Goal: Information Seeking & Learning: Learn about a topic

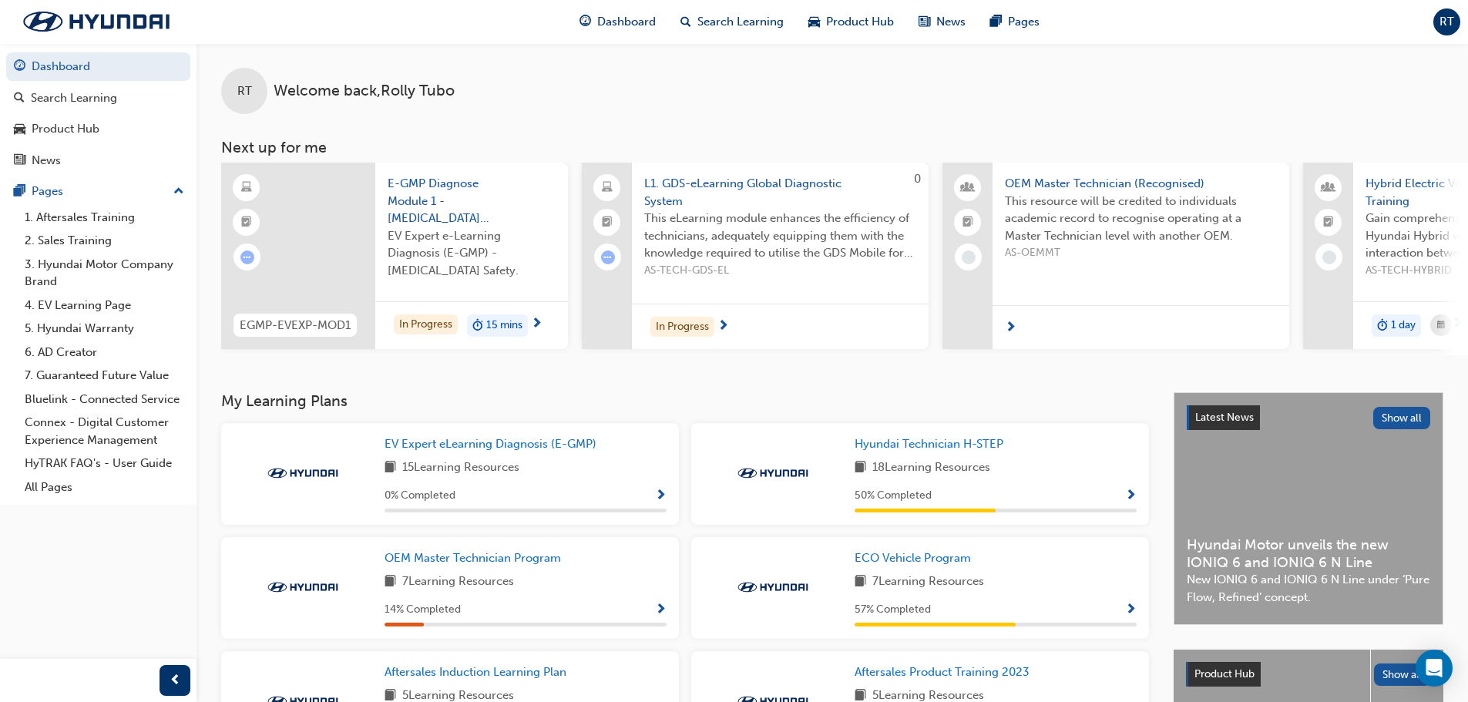
click at [685, 188] on span "L1. GDS-eLearning Global Diagnostic System" at bounding box center [780, 192] width 272 height 35
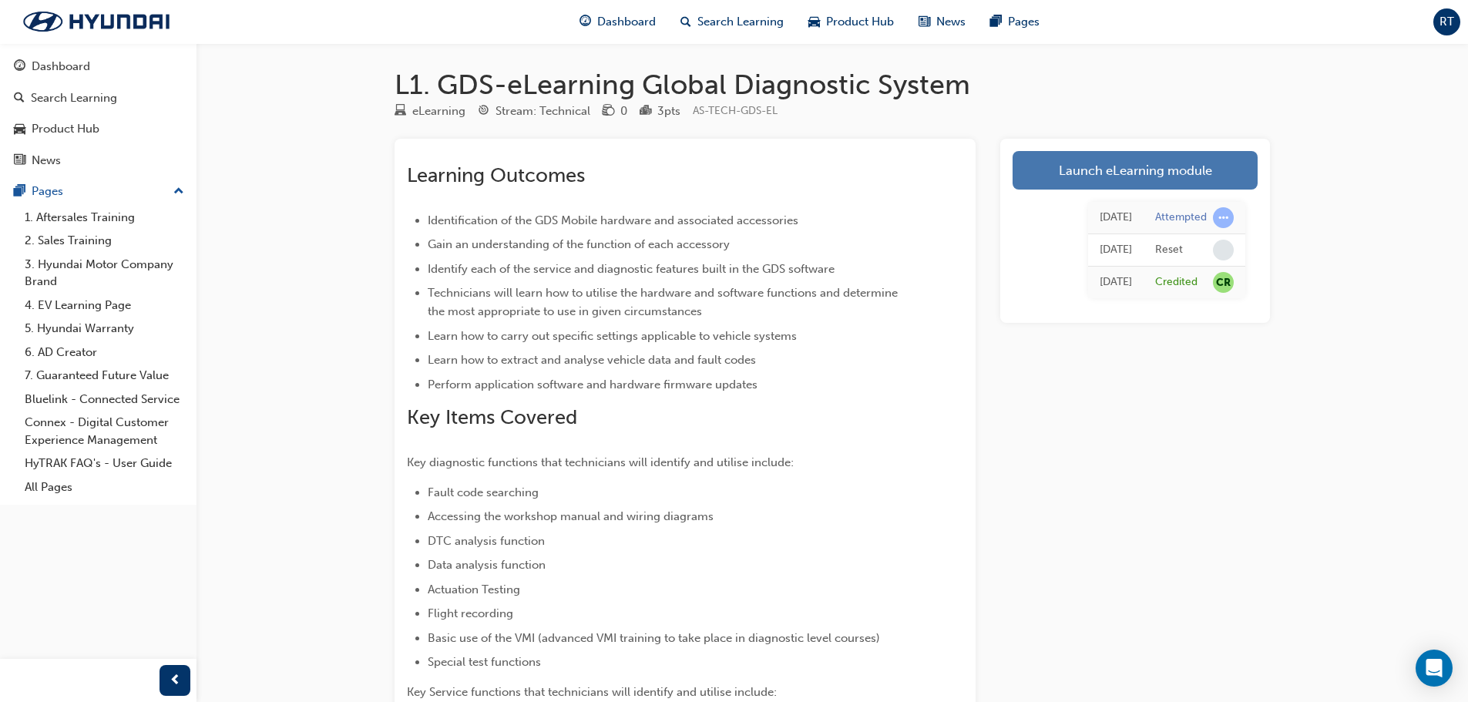
click at [1106, 166] on link "Launch eLearning module" at bounding box center [1135, 170] width 245 height 39
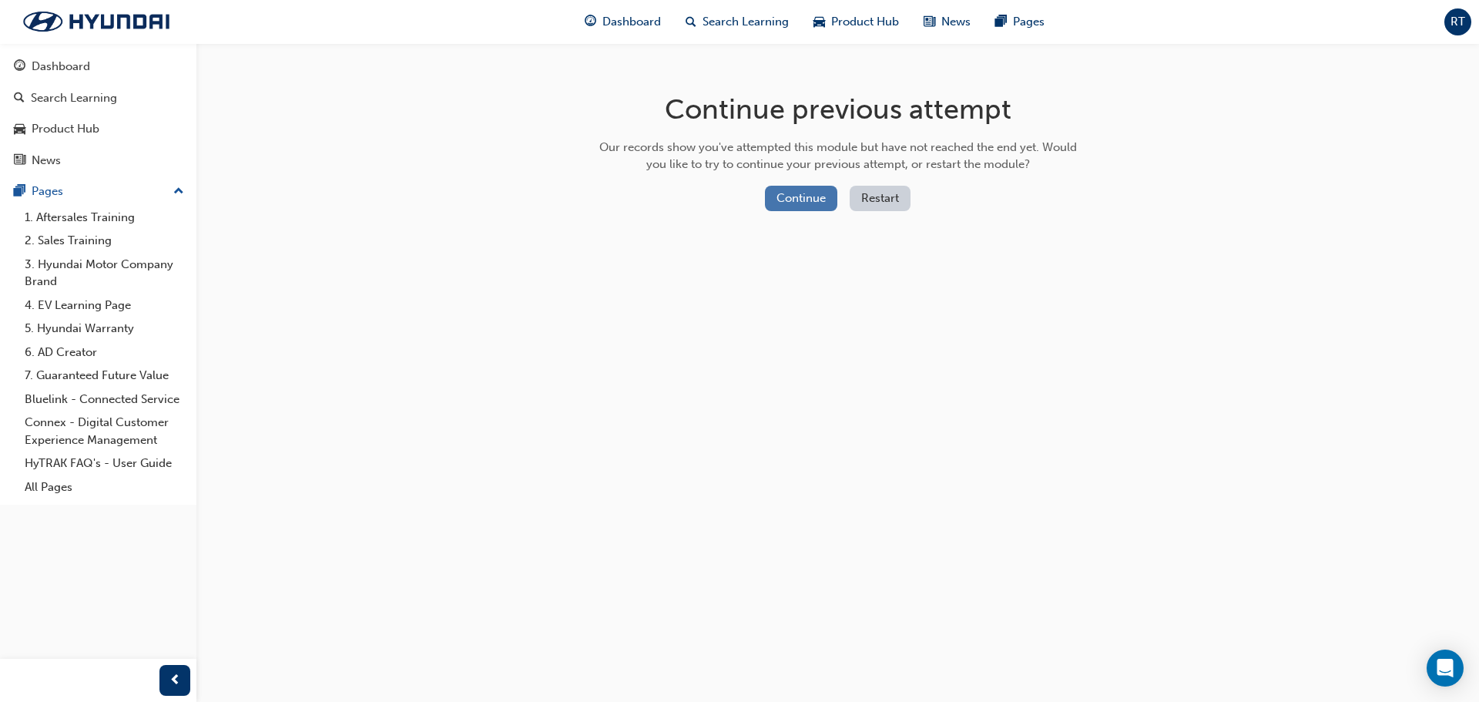
click at [814, 193] on button "Continue" at bounding box center [801, 198] width 72 height 25
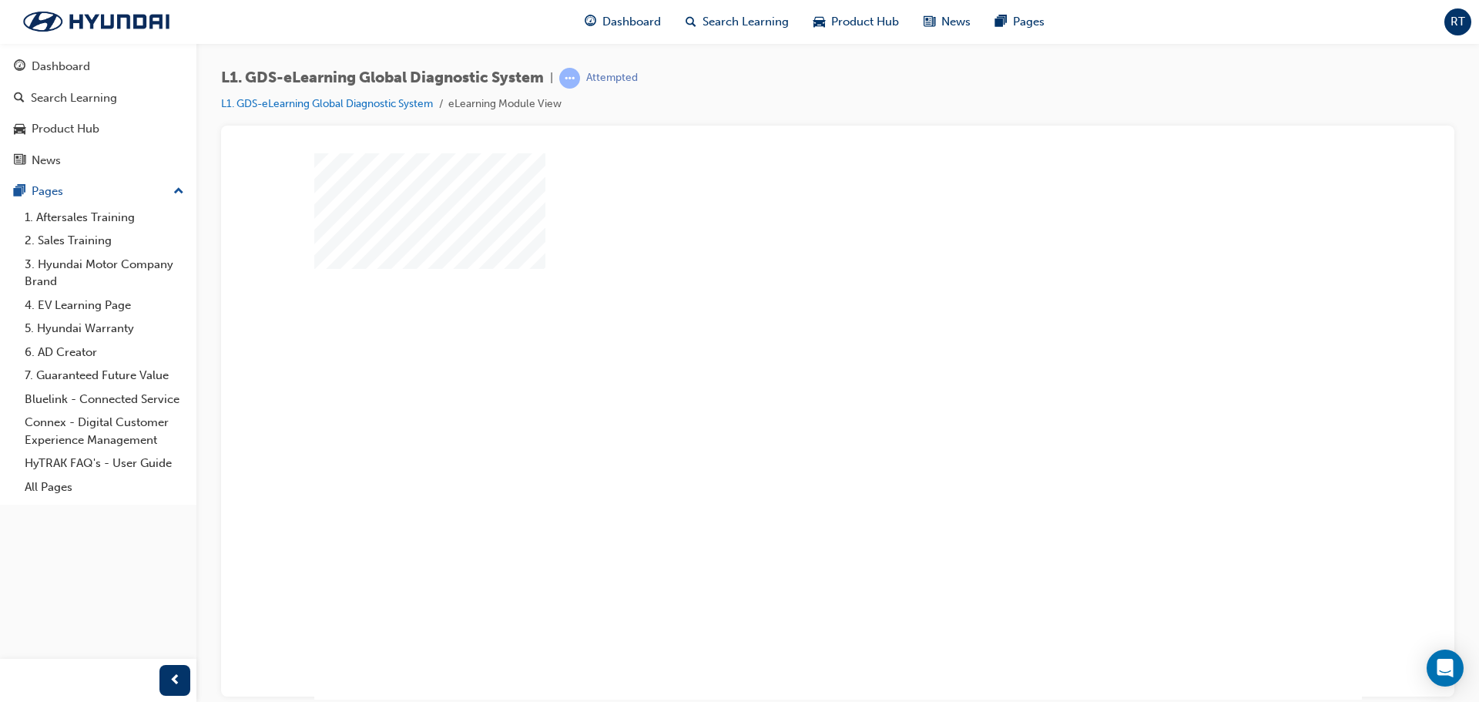
click at [794, 381] on div "play" at bounding box center [794, 381] width 0 height 0
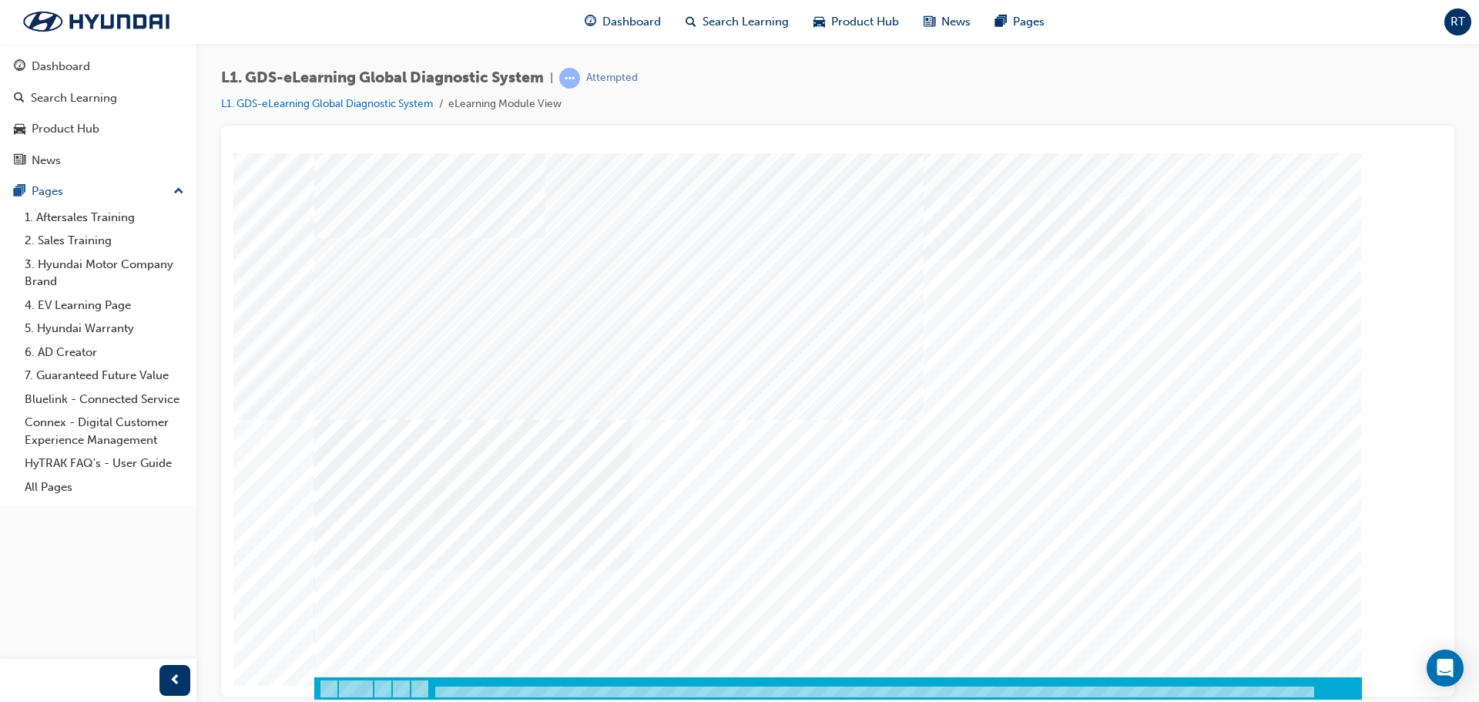
scroll to position [32, 0]
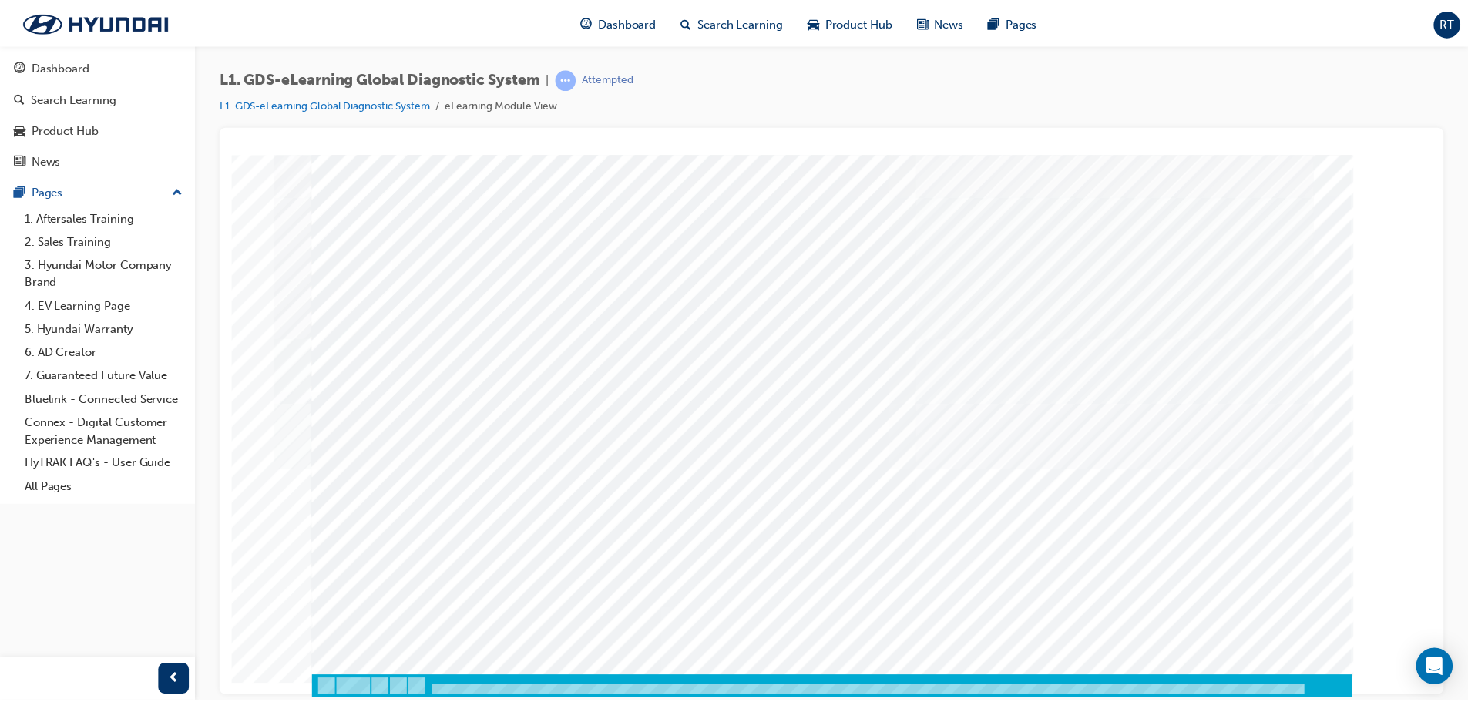
scroll to position [0, 0]
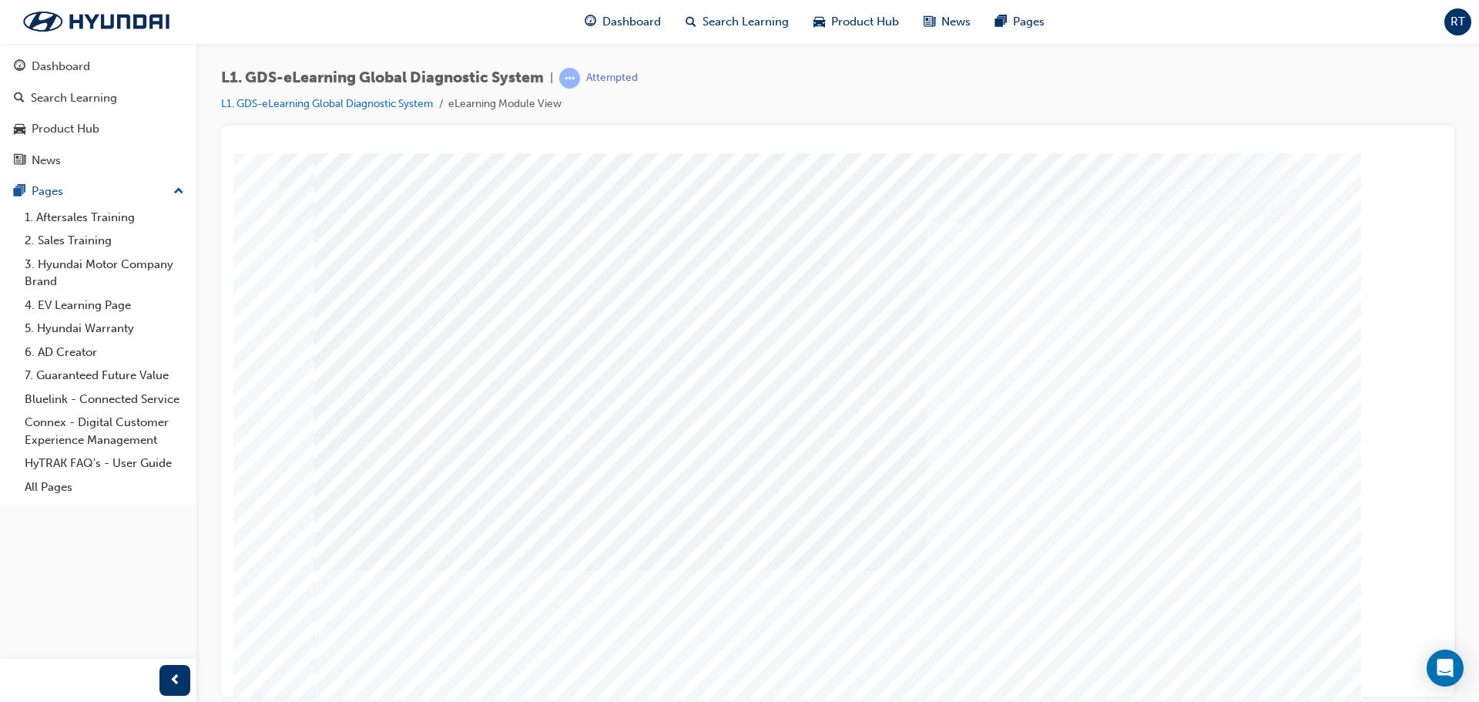
click at [632, 18] on span "Dashboard" at bounding box center [632, 22] width 59 height 18
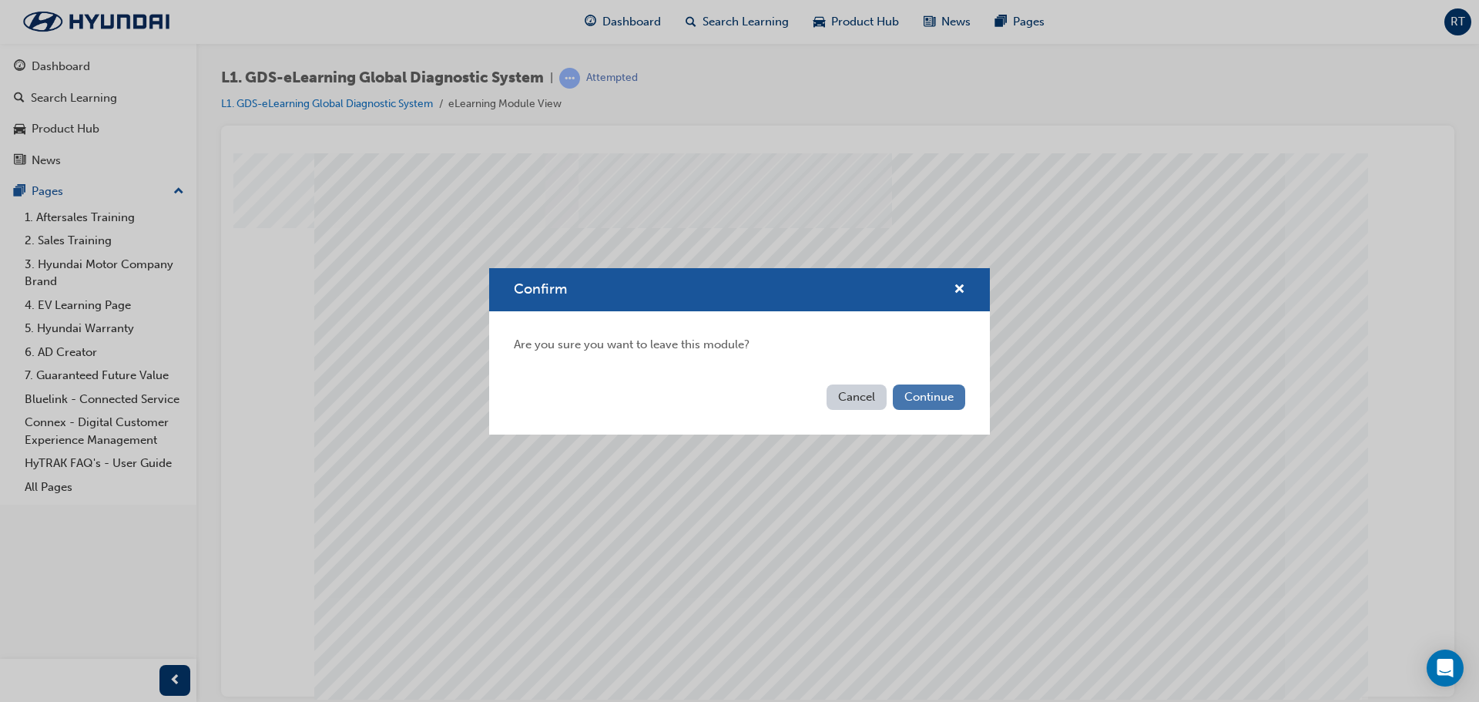
click at [902, 388] on button "Continue" at bounding box center [929, 397] width 72 height 25
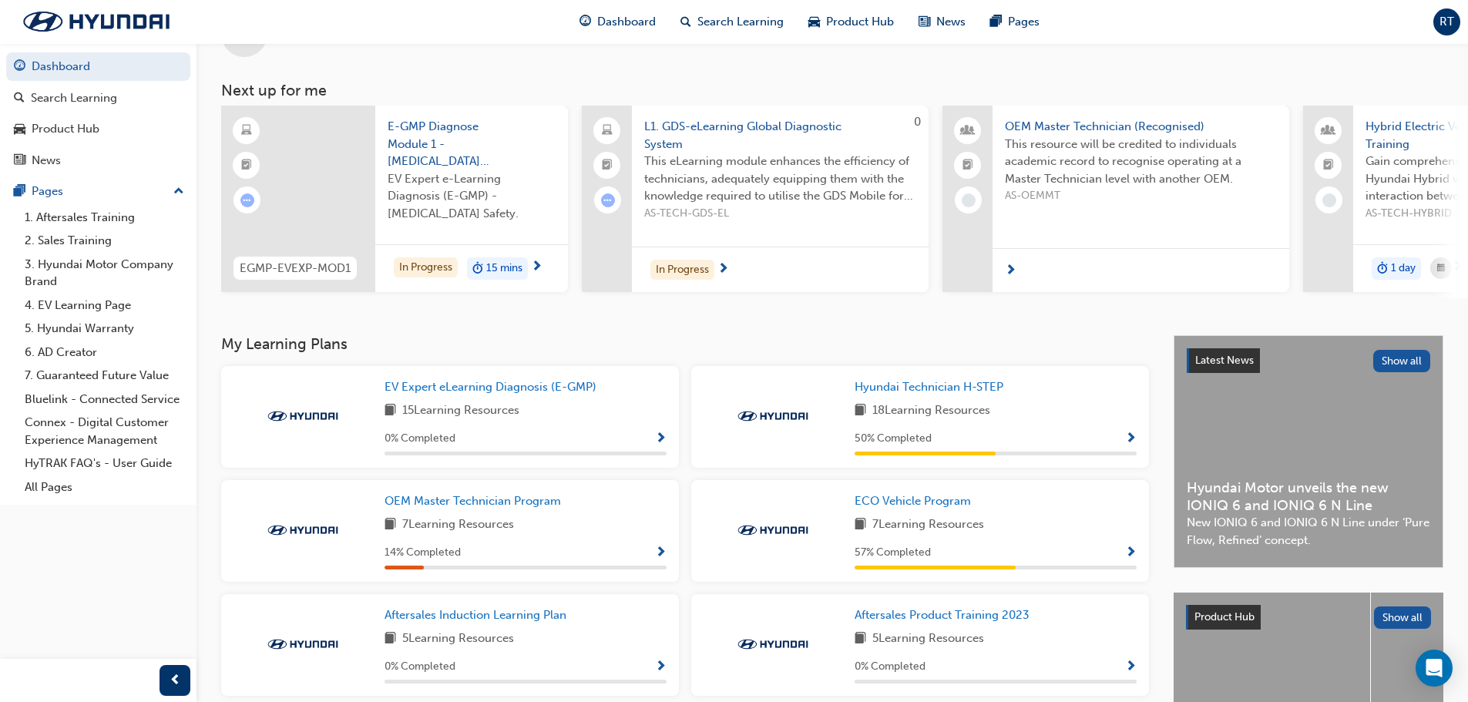
scroll to position [62, 0]
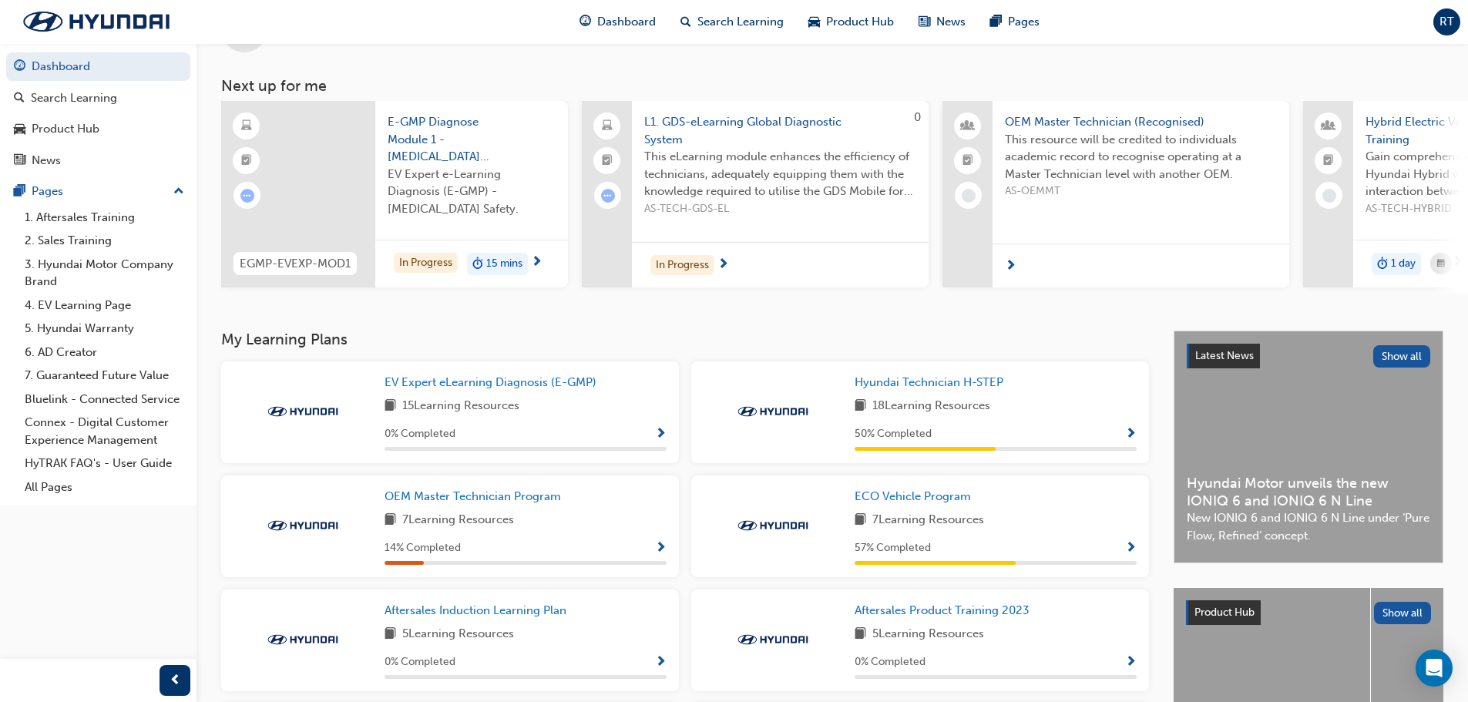
click at [433, 119] on span "E-GMP Diagnose Module 1 - [MEDICAL_DATA] Safety" at bounding box center [472, 139] width 168 height 52
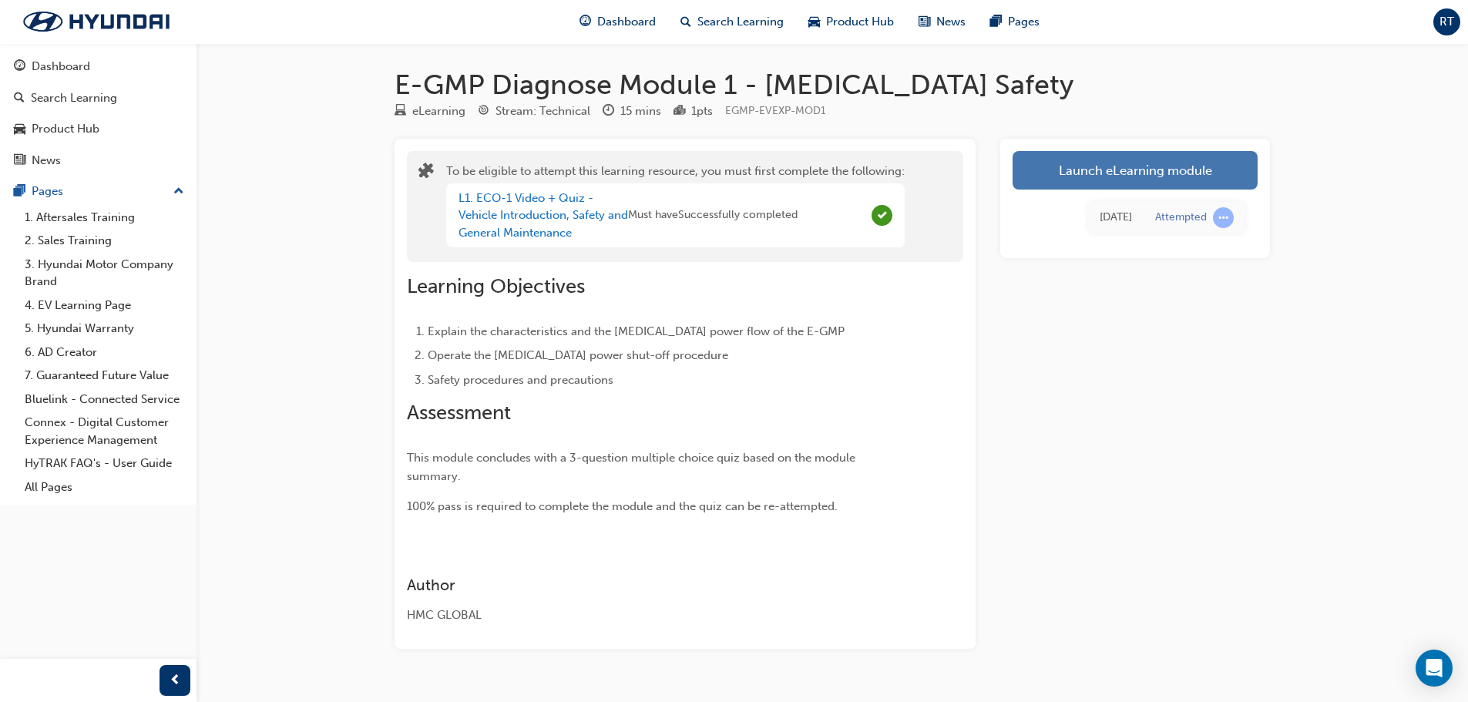
click at [1073, 166] on link "Launch eLearning module" at bounding box center [1135, 170] width 245 height 39
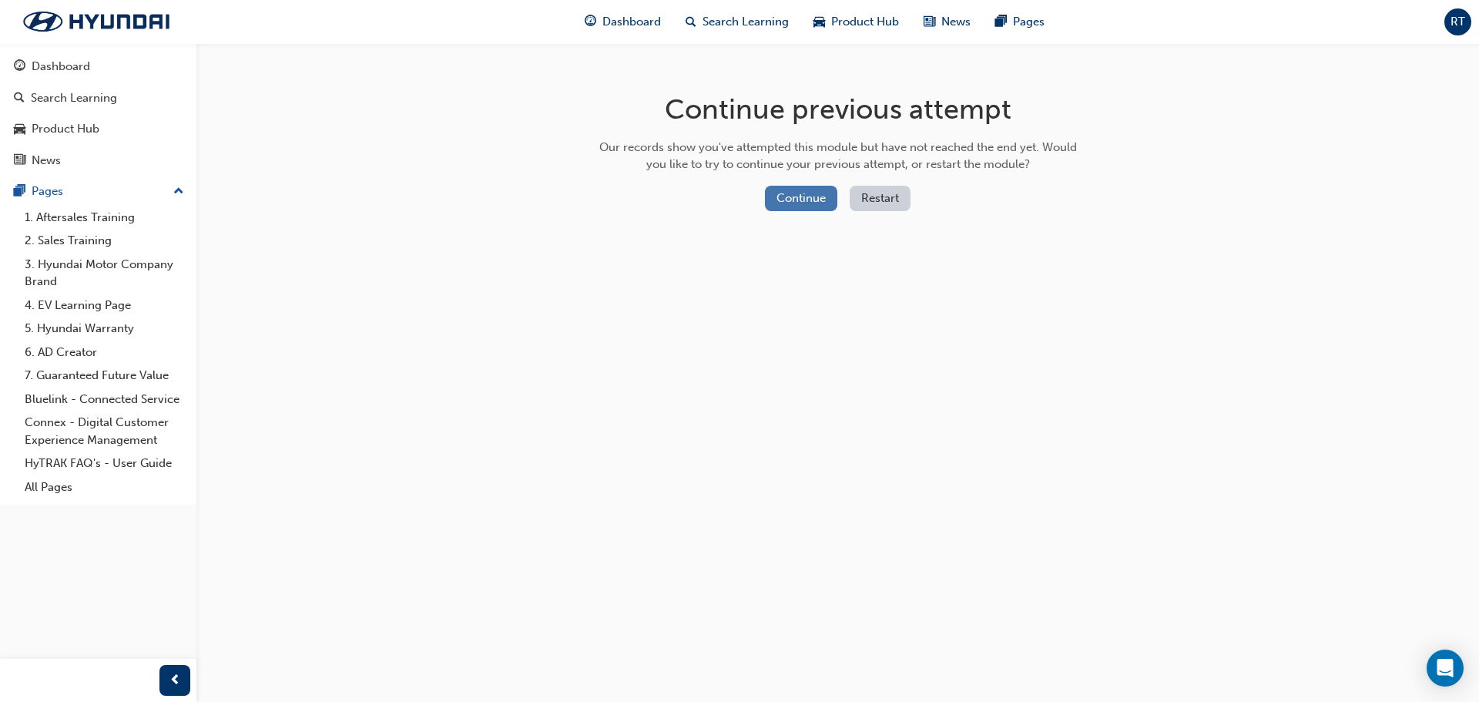
click at [798, 193] on button "Continue" at bounding box center [801, 198] width 72 height 25
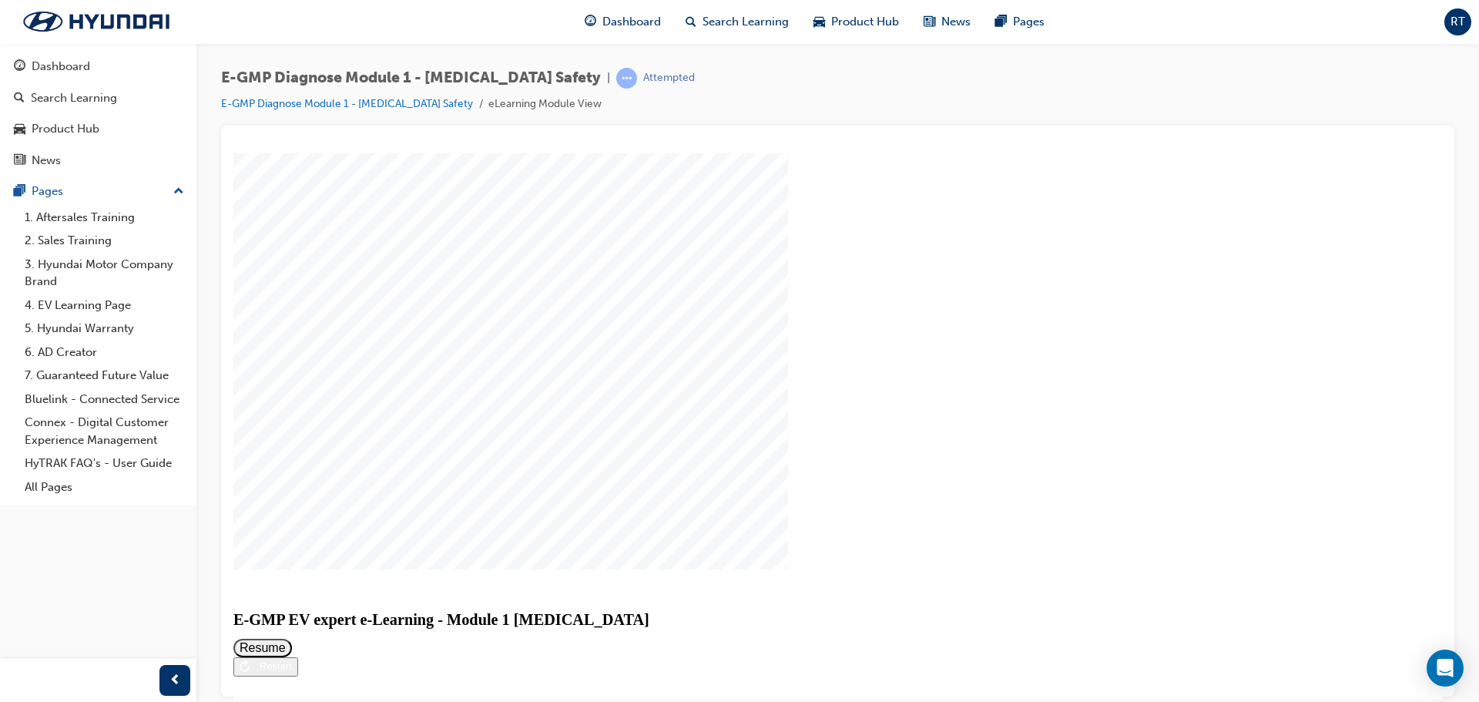
click at [292, 638] on button "Resume" at bounding box center [262, 647] width 59 height 18
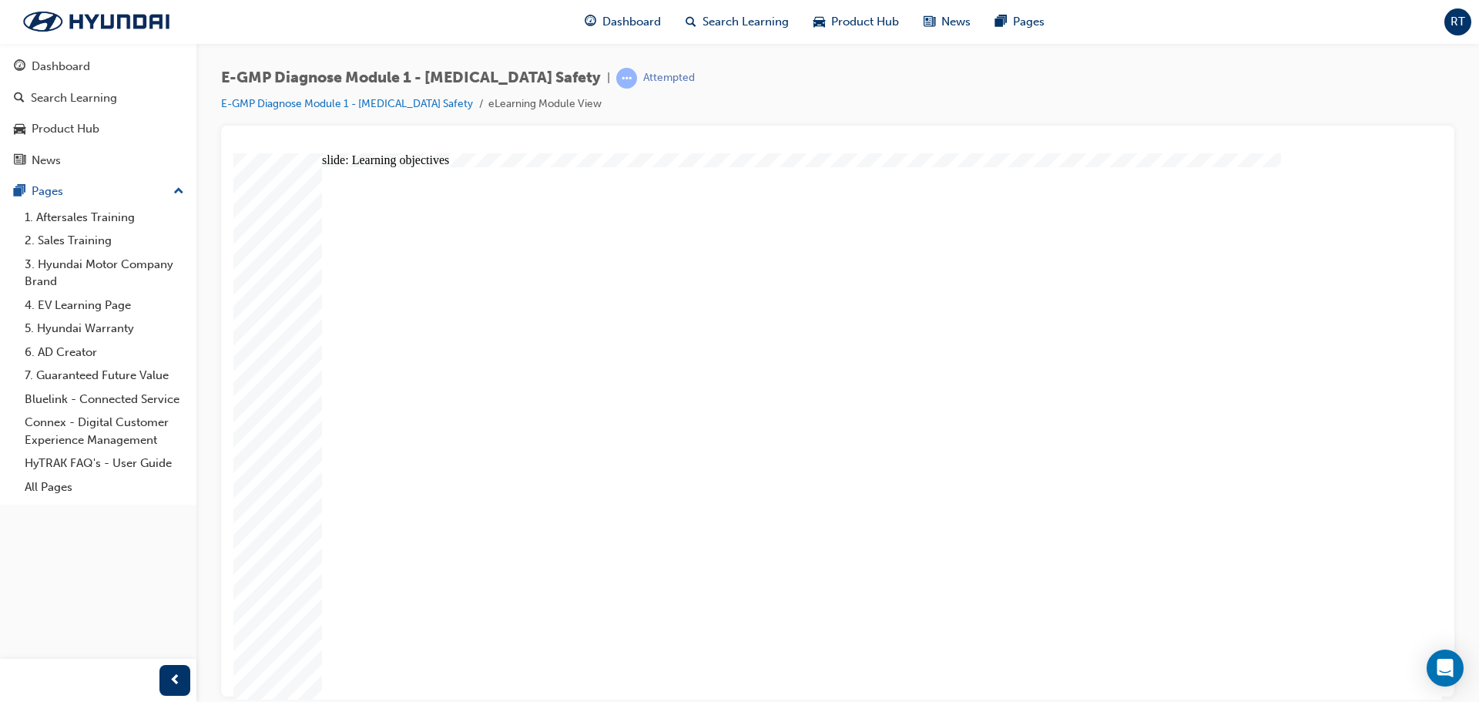
drag, startPoint x: 836, startPoint y: 655, endPoint x: 722, endPoint y: 429, distance: 252.9
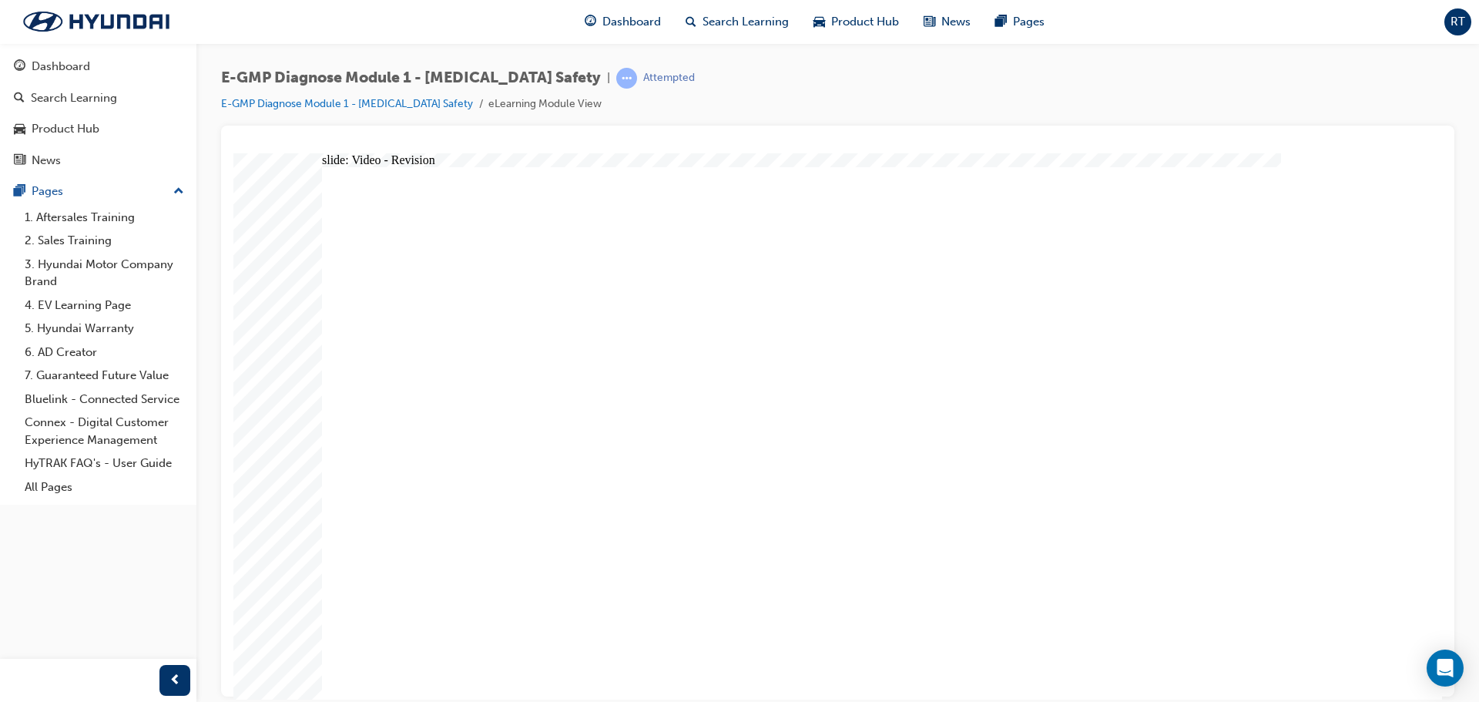
radio input "true"
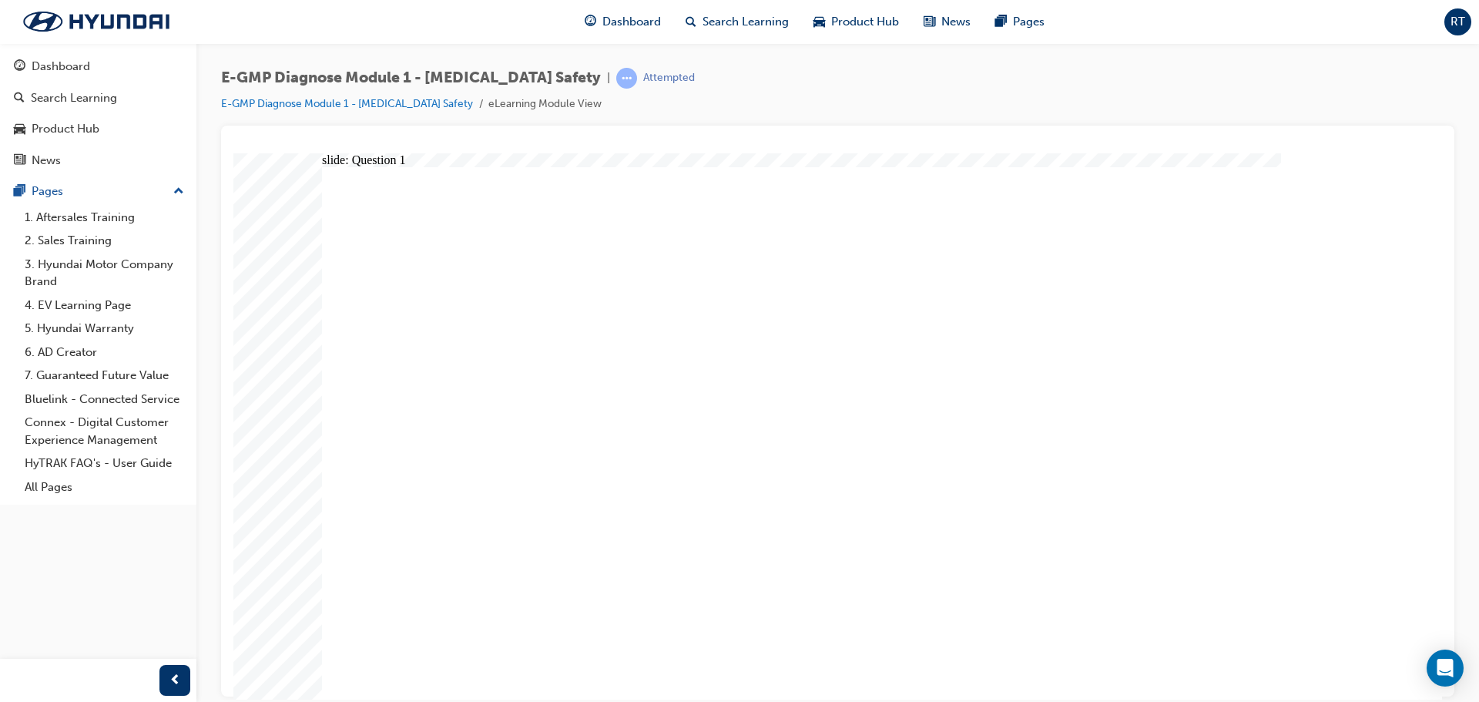
radio input "true"
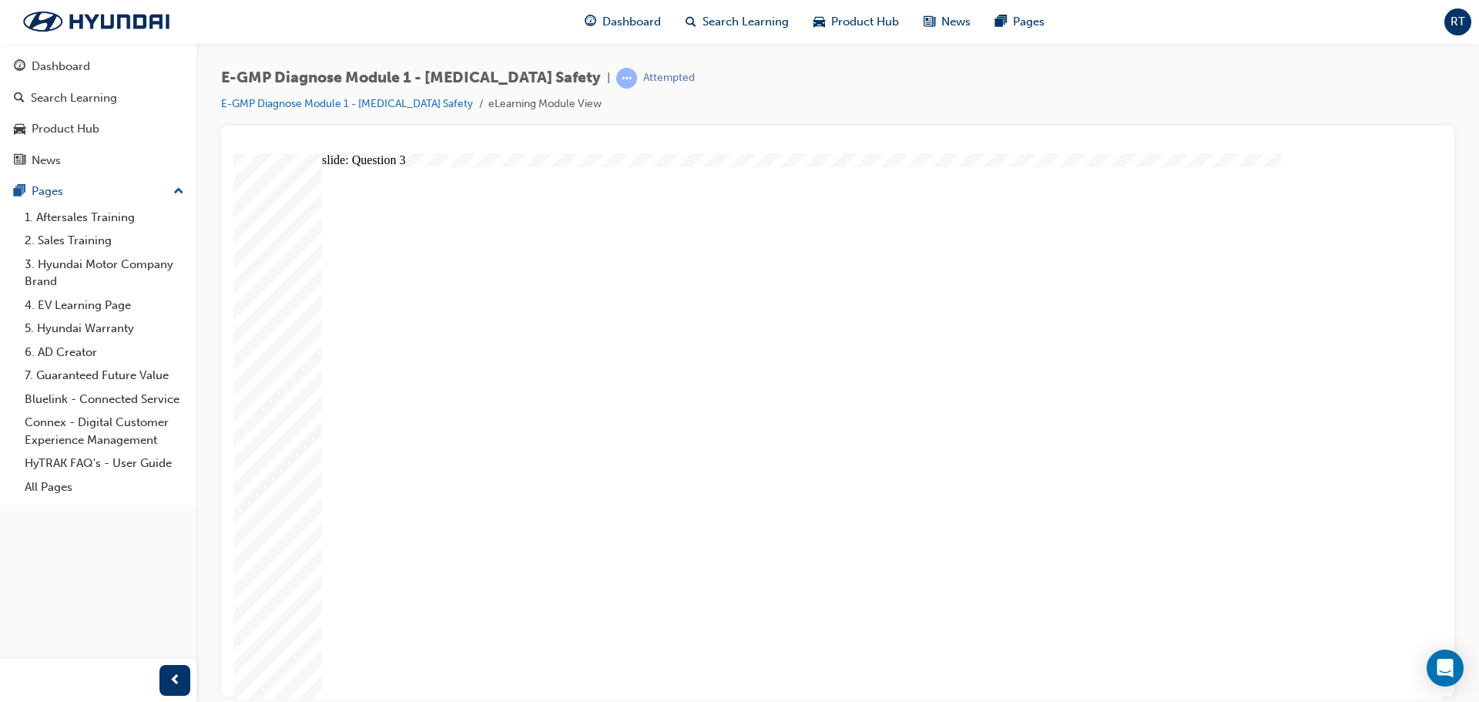
radio input "true"
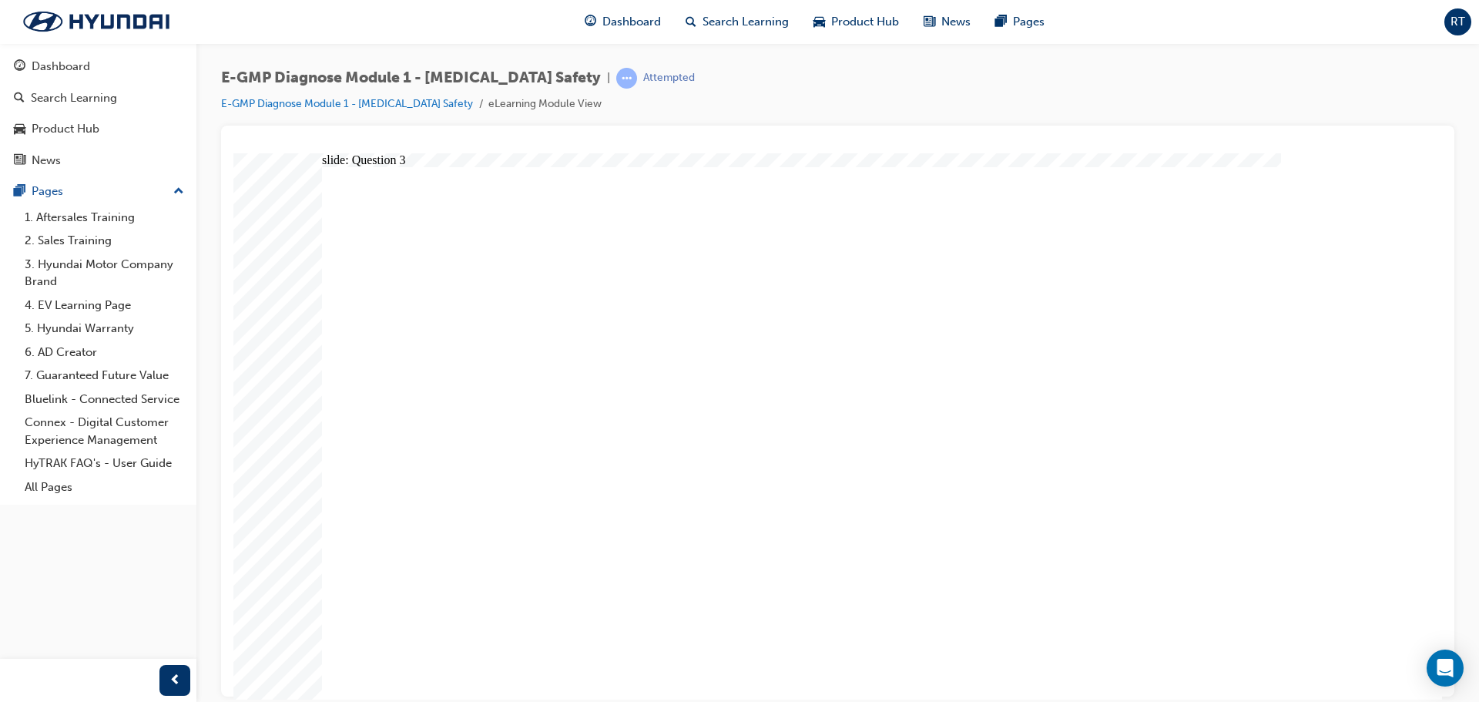
radio input "true"
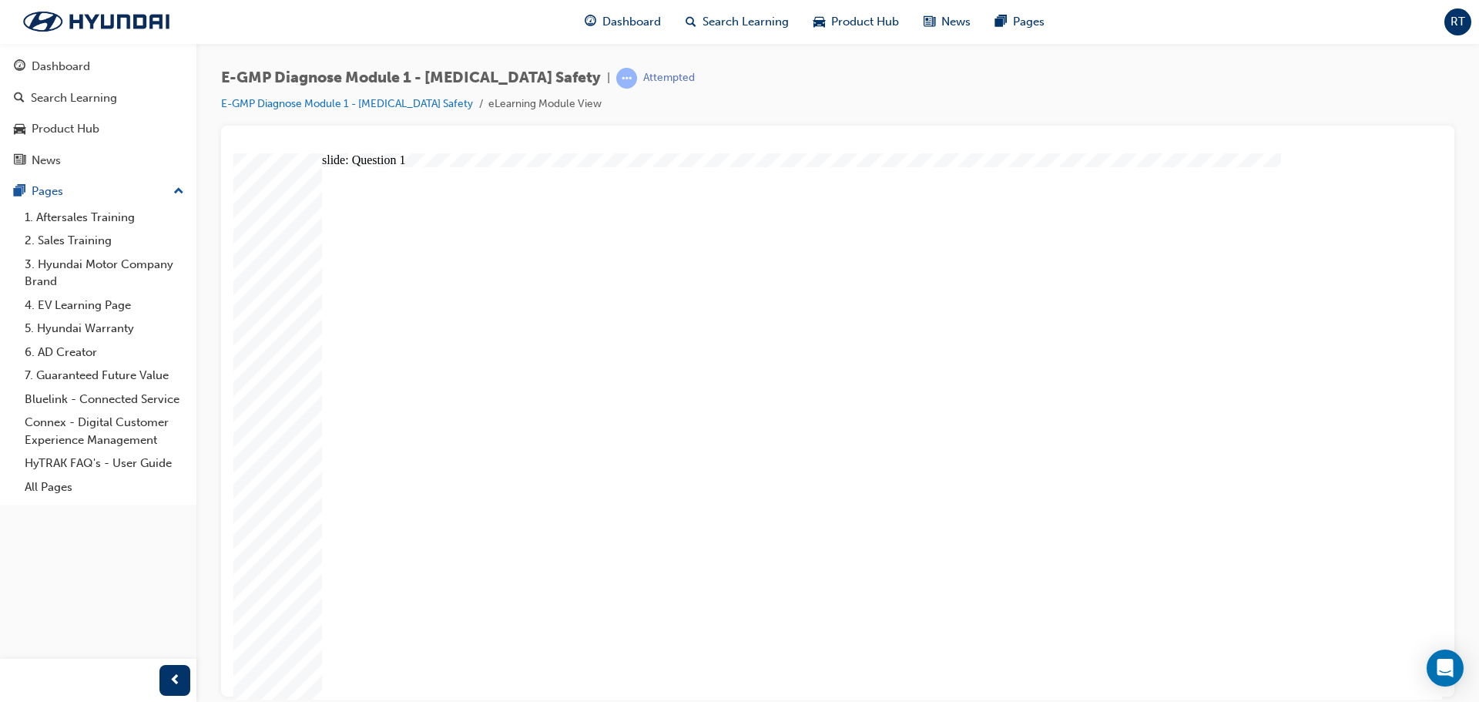
radio input "true"
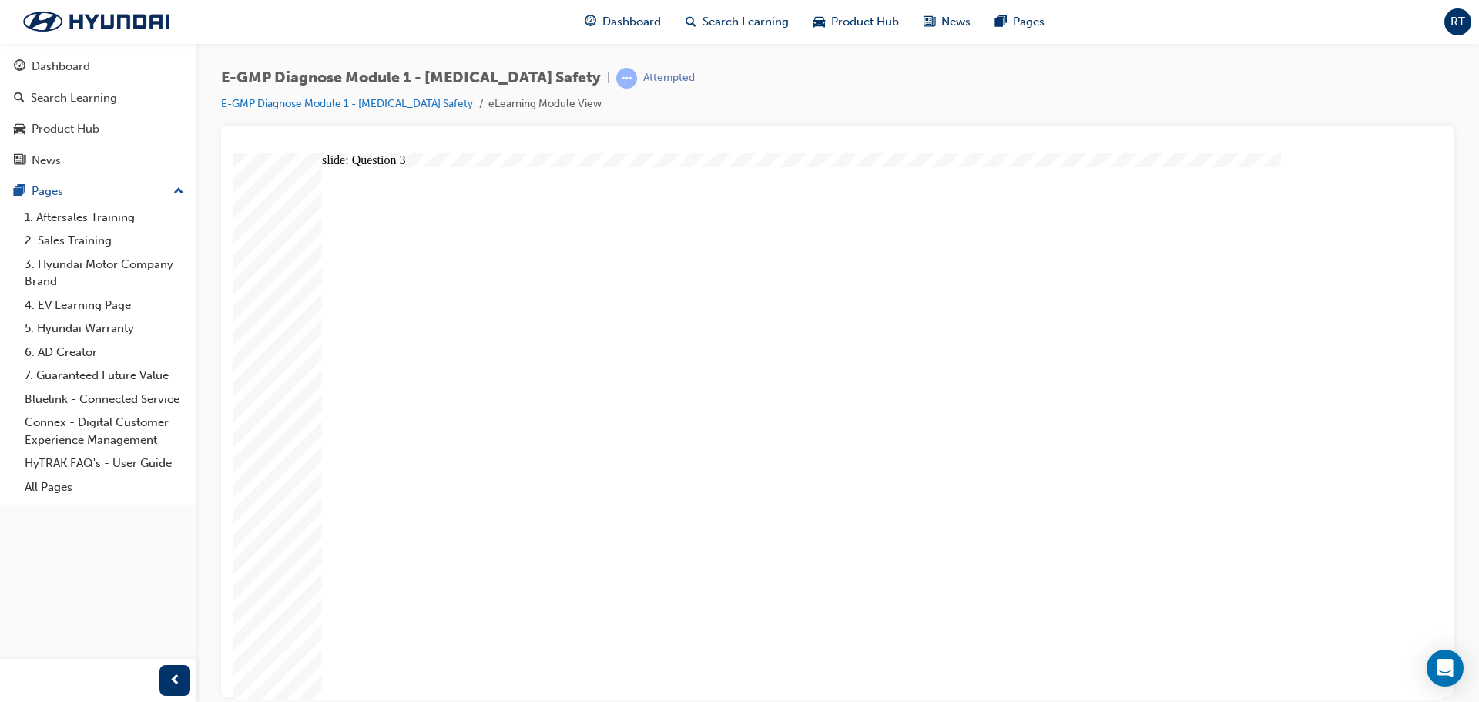
radio input "true"
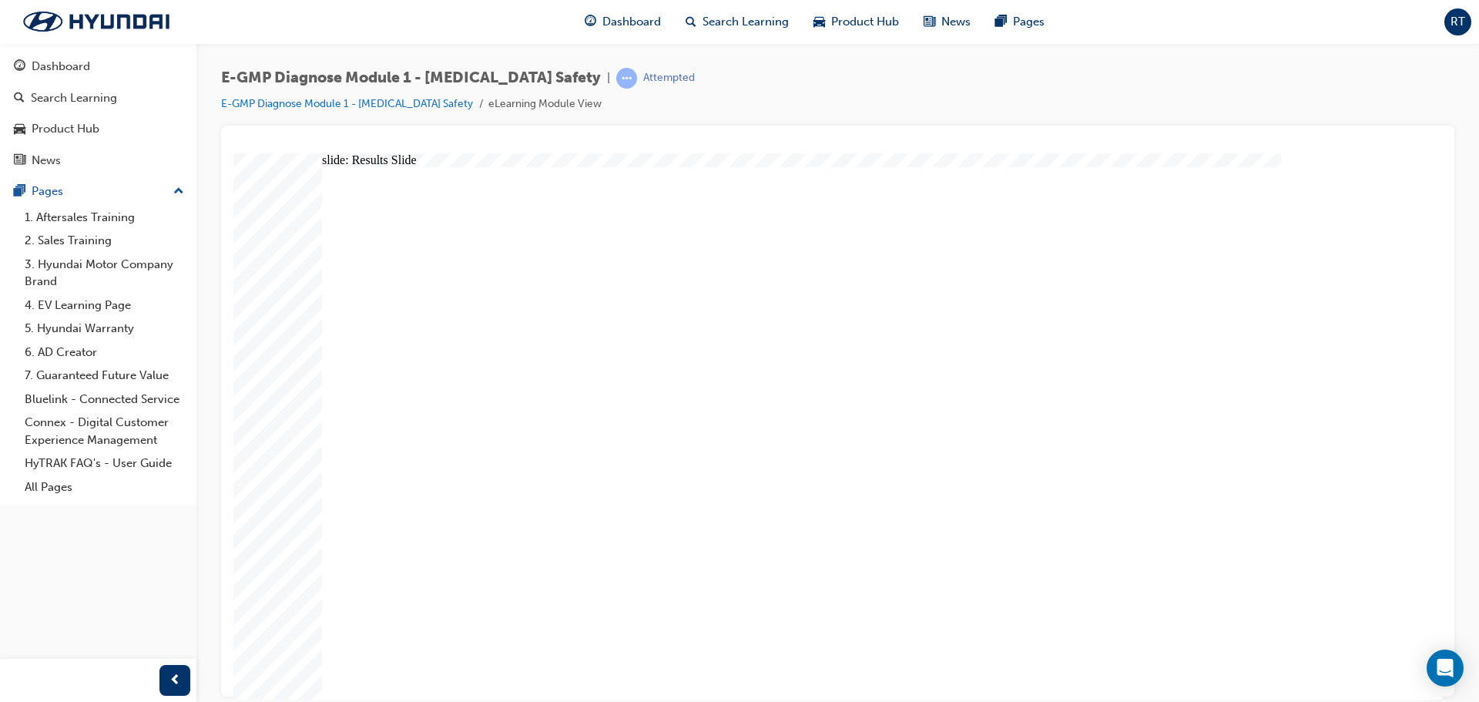
radio input "true"
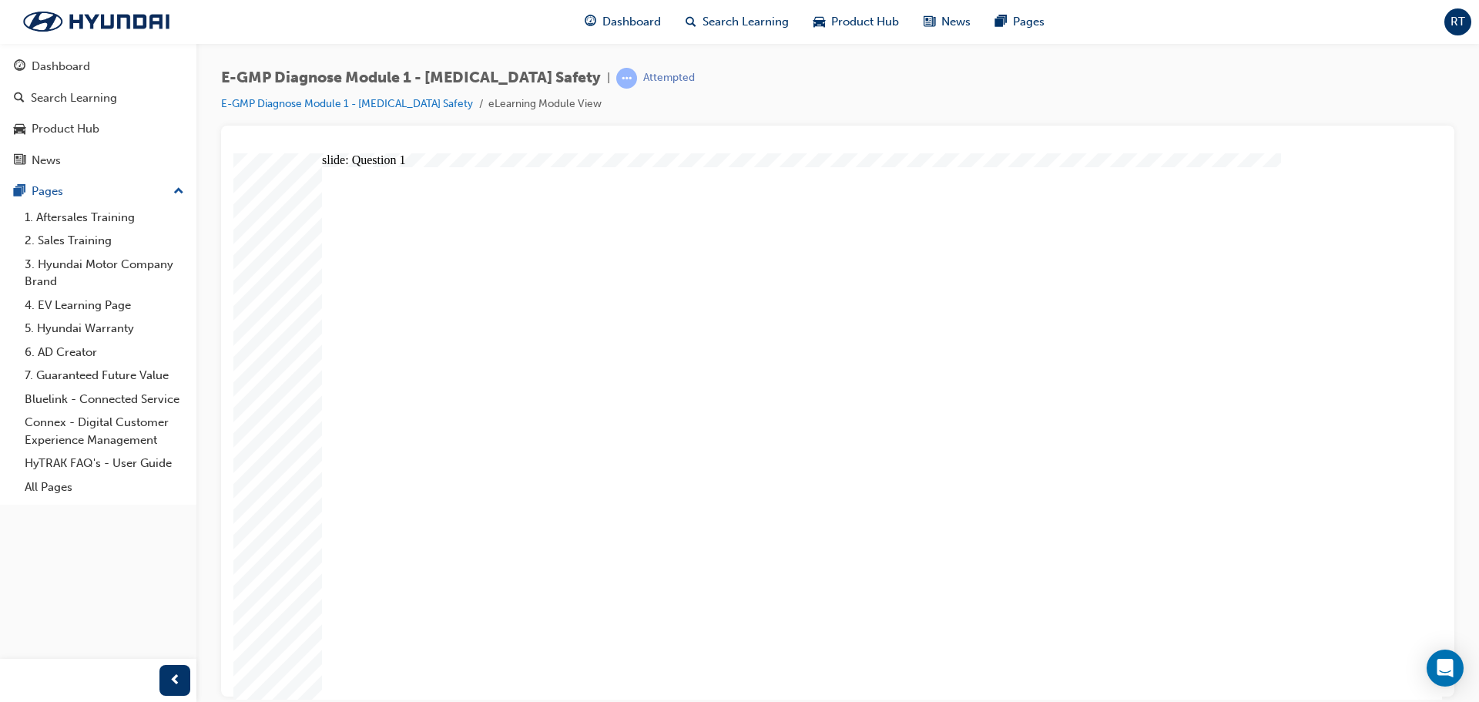
radio input "true"
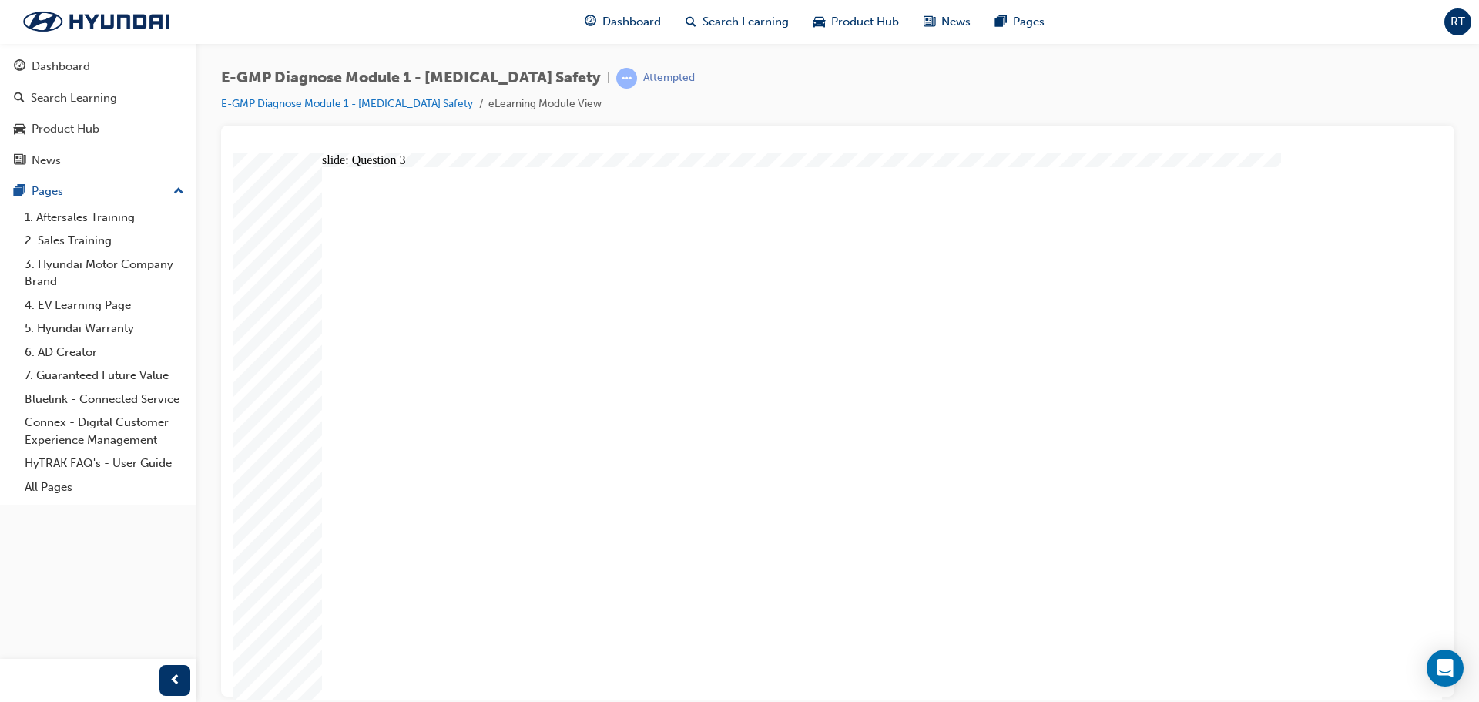
radio input "true"
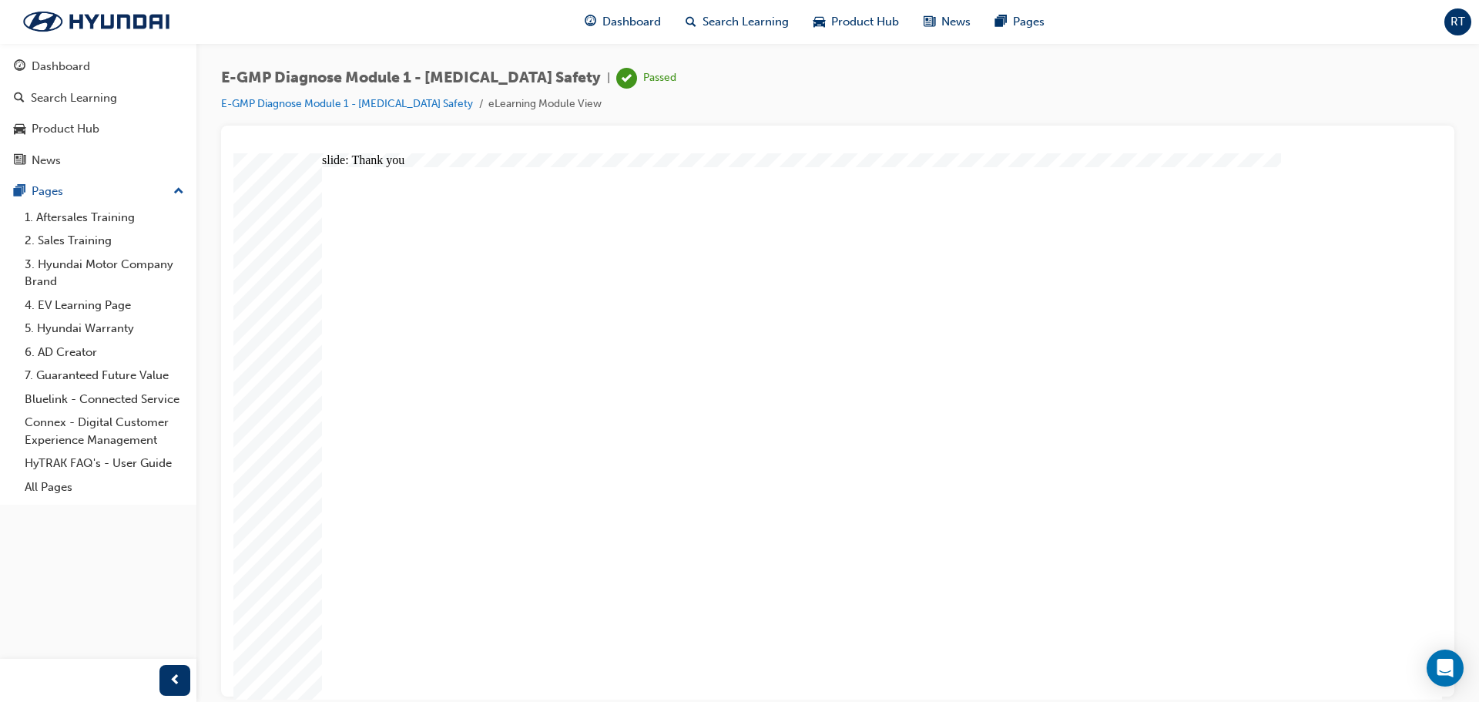
click at [639, 15] on span "Dashboard" at bounding box center [632, 22] width 59 height 18
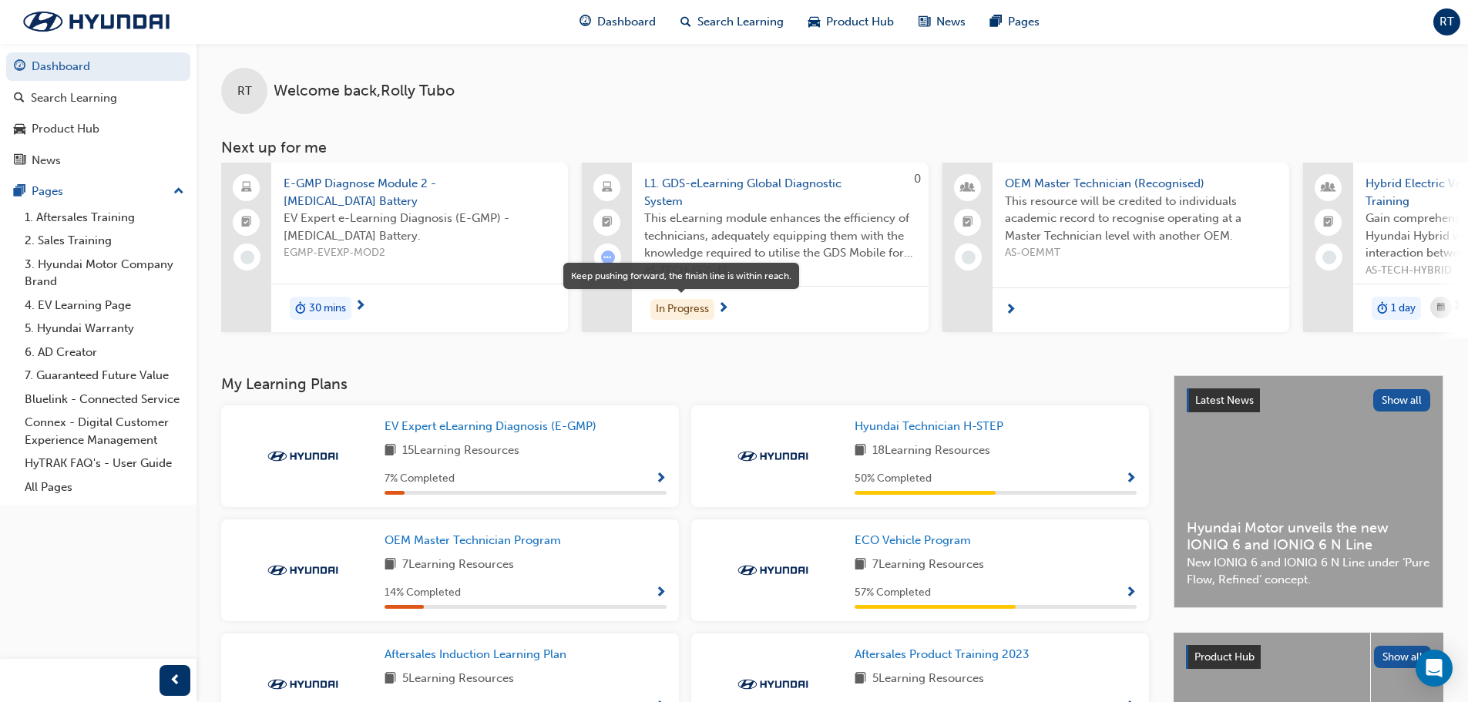
click at [698, 304] on div "In Progress" at bounding box center [682, 309] width 64 height 21
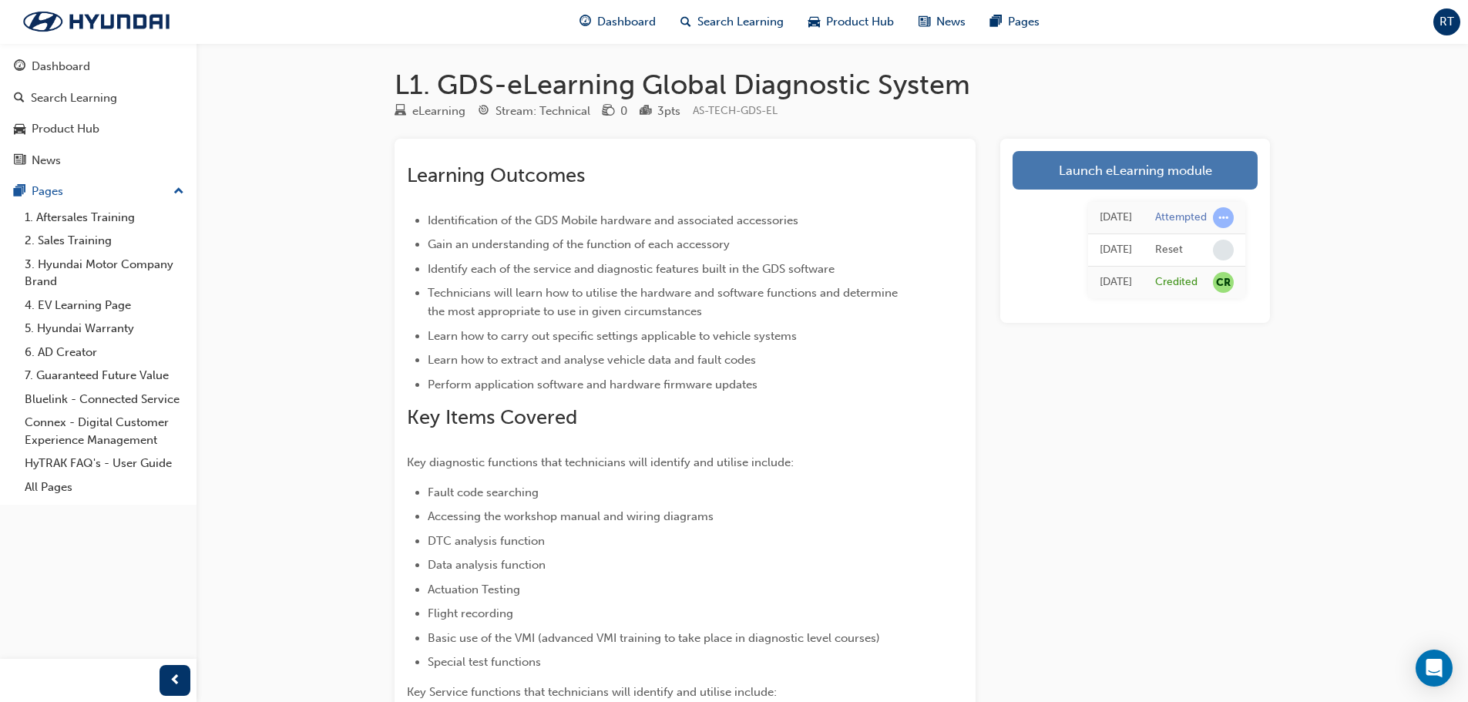
click at [1103, 170] on link "Launch eLearning module" at bounding box center [1135, 170] width 245 height 39
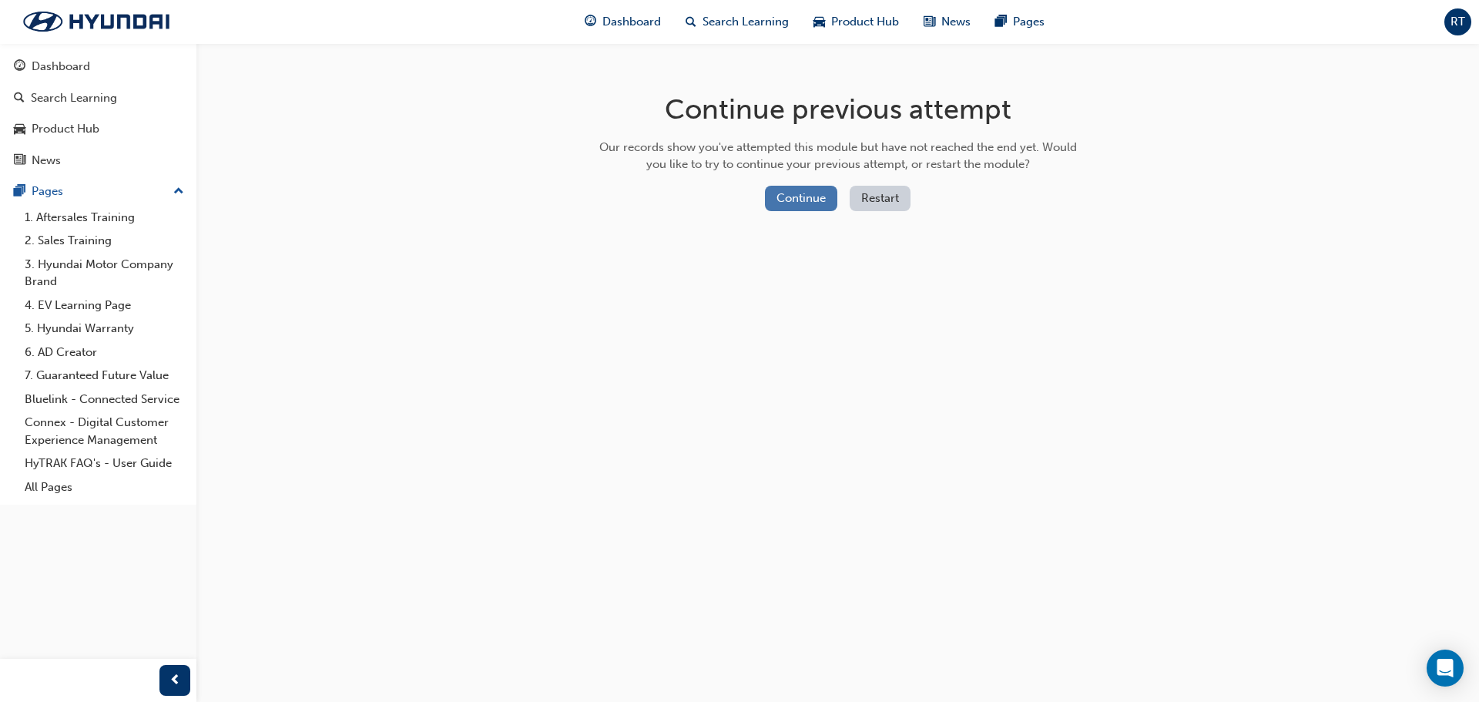
click at [791, 198] on button "Continue" at bounding box center [801, 198] width 72 height 25
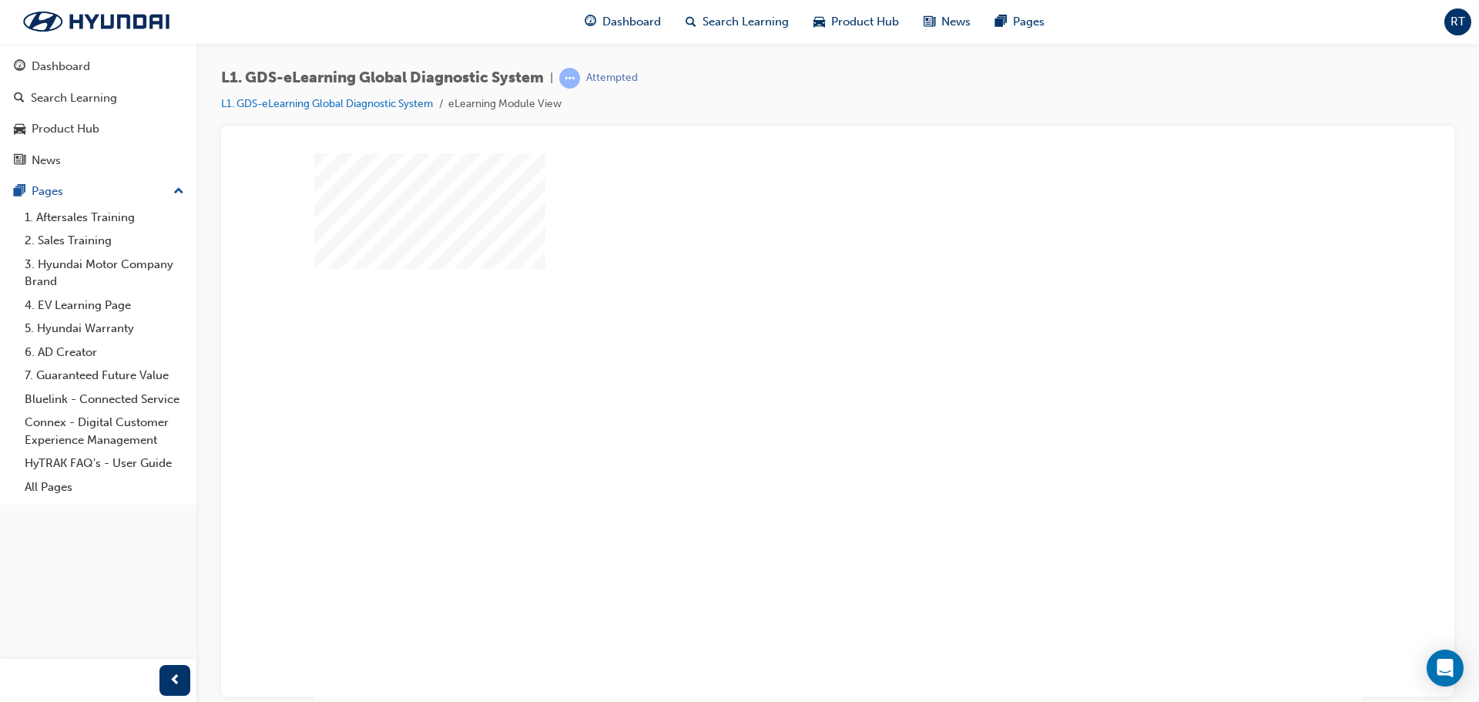
click at [794, 381] on div "play" at bounding box center [794, 381] width 0 height 0
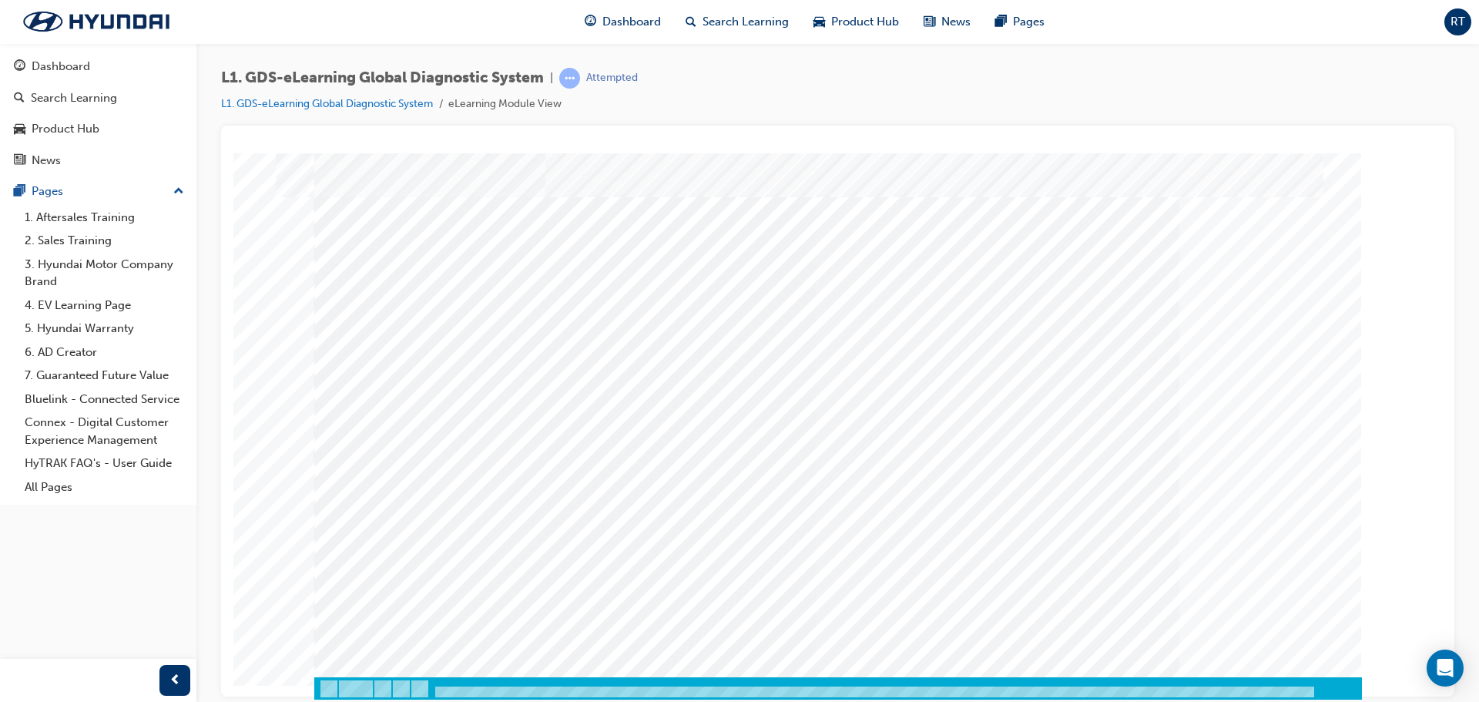
scroll to position [32, 0]
